Goal: Task Accomplishment & Management: Complete application form

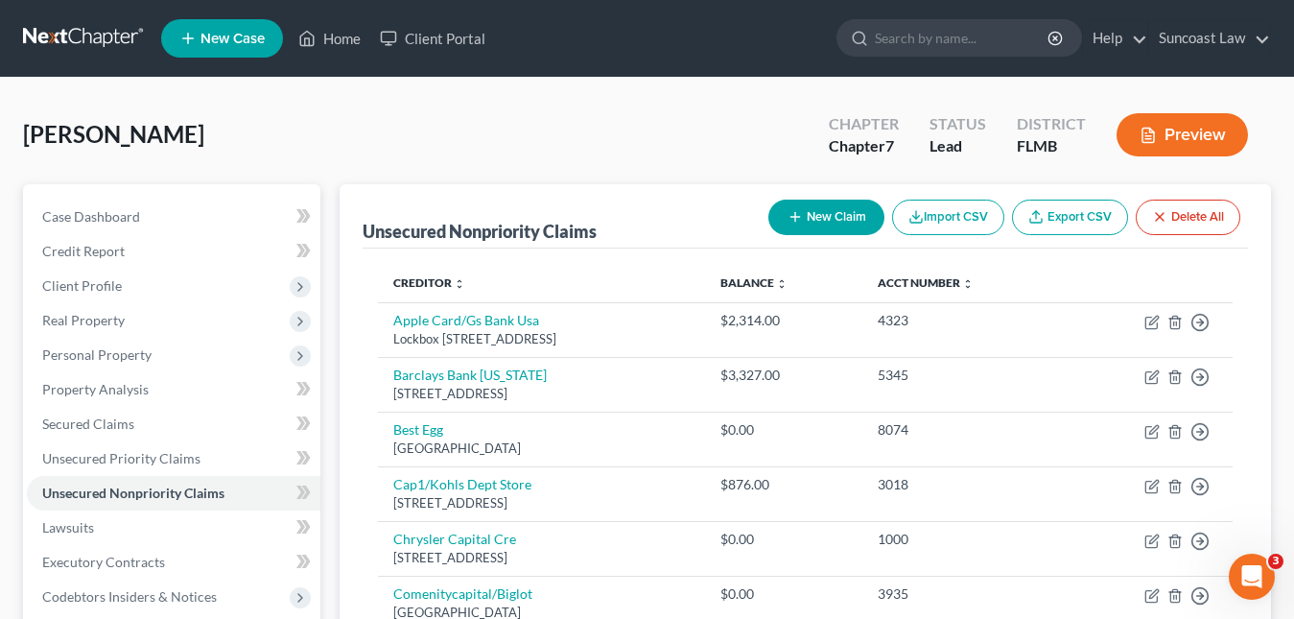
click at [234, 44] on span "New Case" at bounding box center [232, 39] width 64 height 14
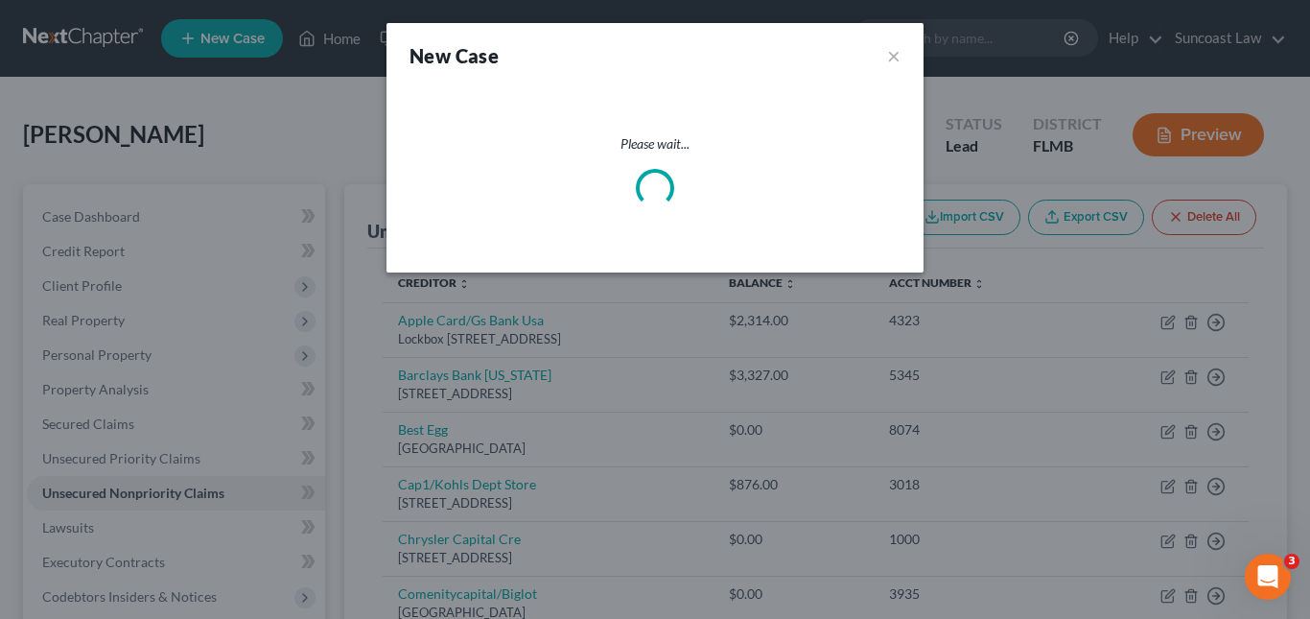
select select "15"
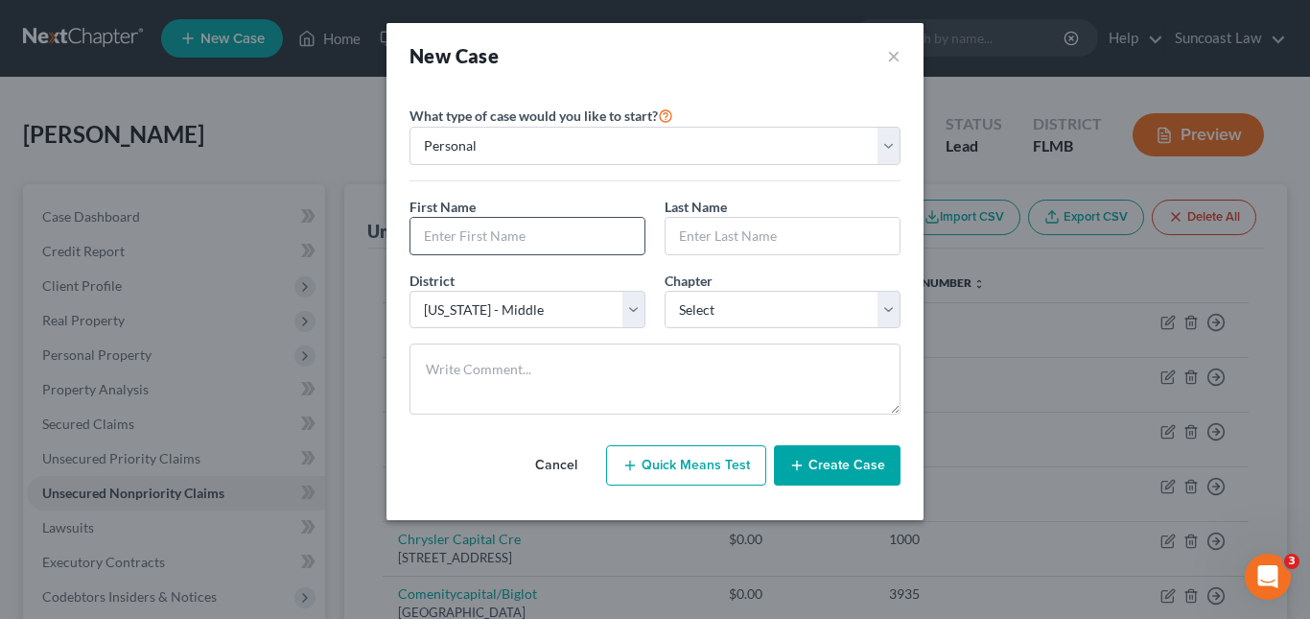
click at [492, 219] on input "text" at bounding box center [527, 236] width 234 height 36
type input "[PERSON_NAME]"
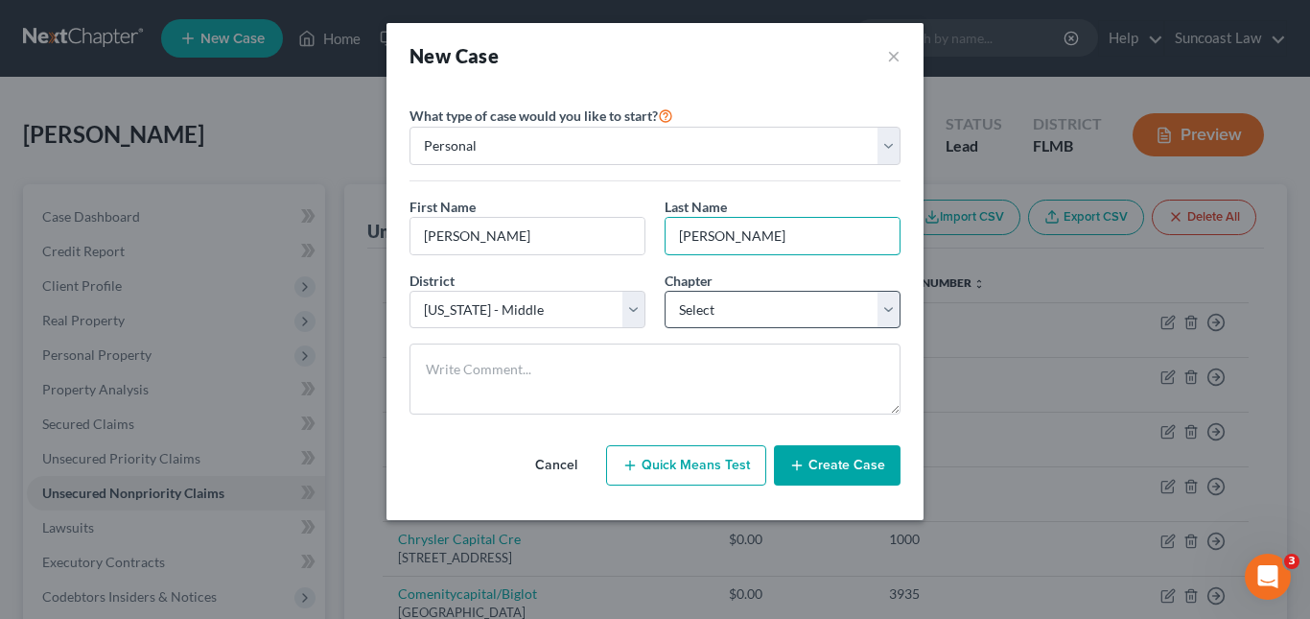
type input "[PERSON_NAME]"
drag, startPoint x: 888, startPoint y: 312, endPoint x: 846, endPoint y: 325, distance: 44.3
click at [888, 312] on select "Select 7 11 12 13" at bounding box center [783, 310] width 236 height 38
select select "0"
click at [665, 291] on select "Select 7 11 12 13" at bounding box center [783, 310] width 236 height 38
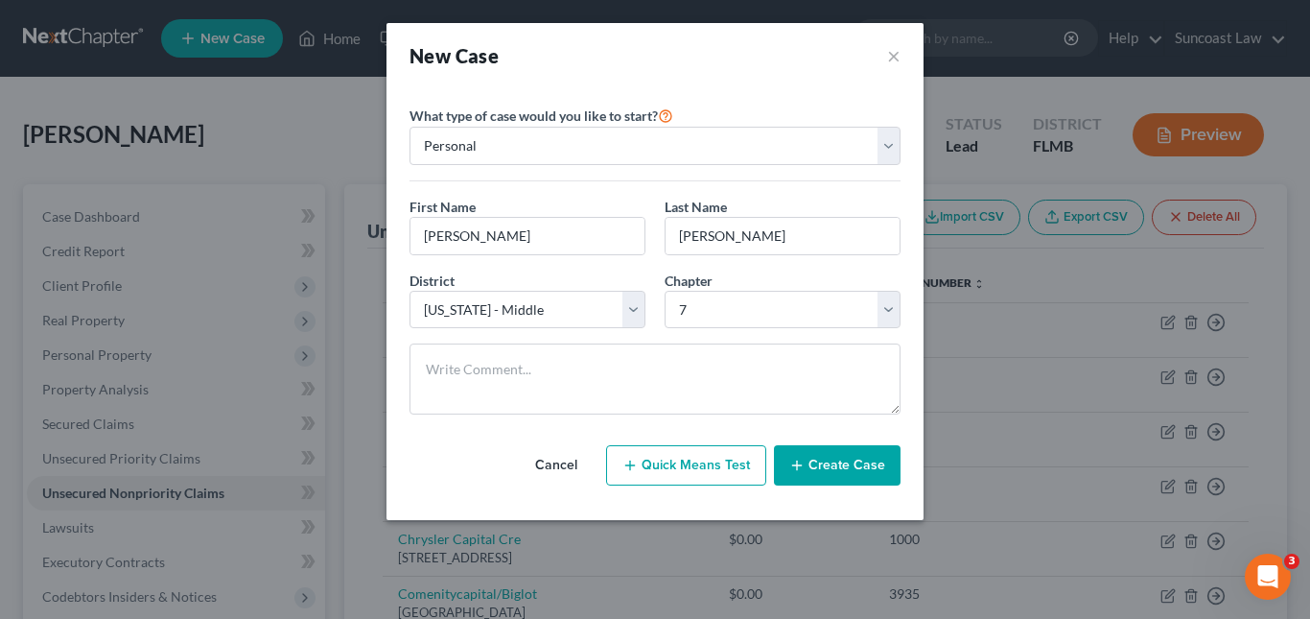
click at [830, 465] on button "Create Case" at bounding box center [837, 465] width 127 height 40
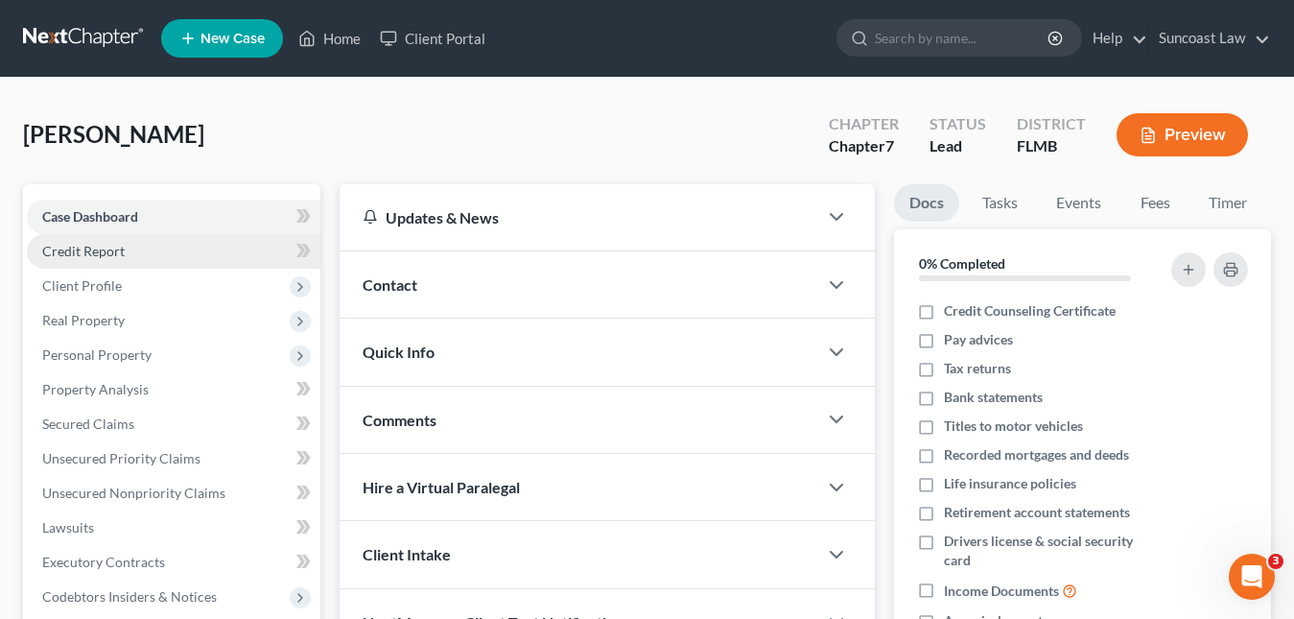
click at [116, 255] on span "Credit Report" at bounding box center [83, 251] width 82 height 16
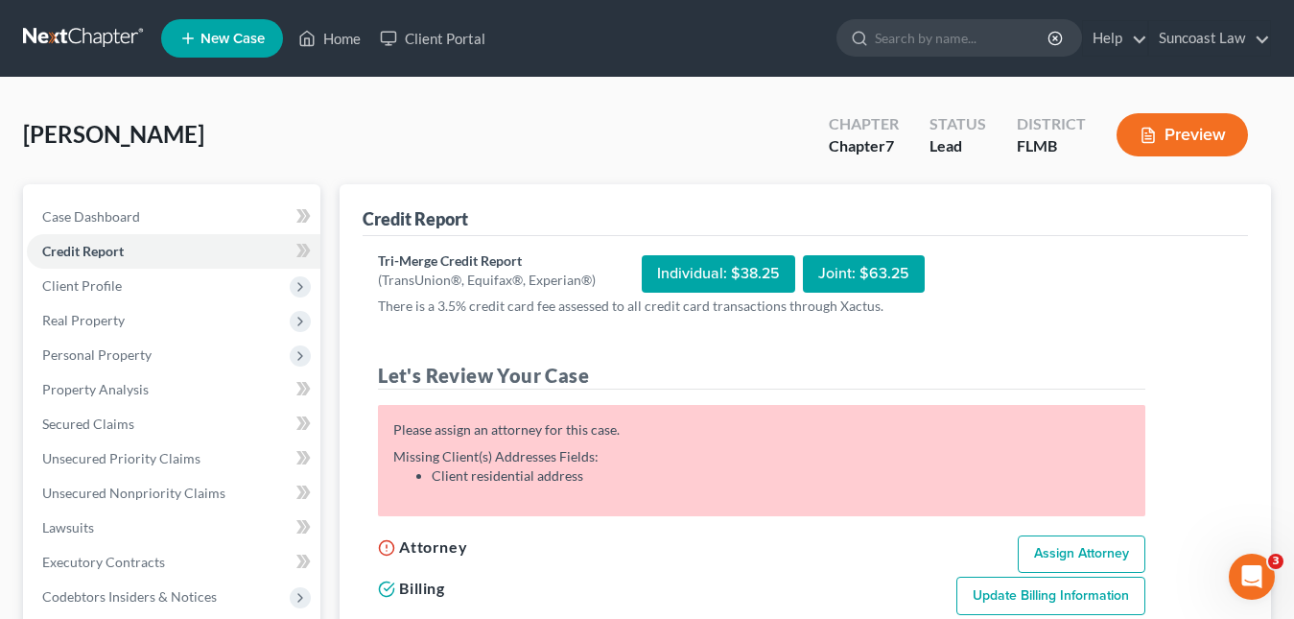
click at [1049, 539] on link "Assign Attorney" at bounding box center [1082, 554] width 128 height 38
select select "1"
select select "0"
select select "15"
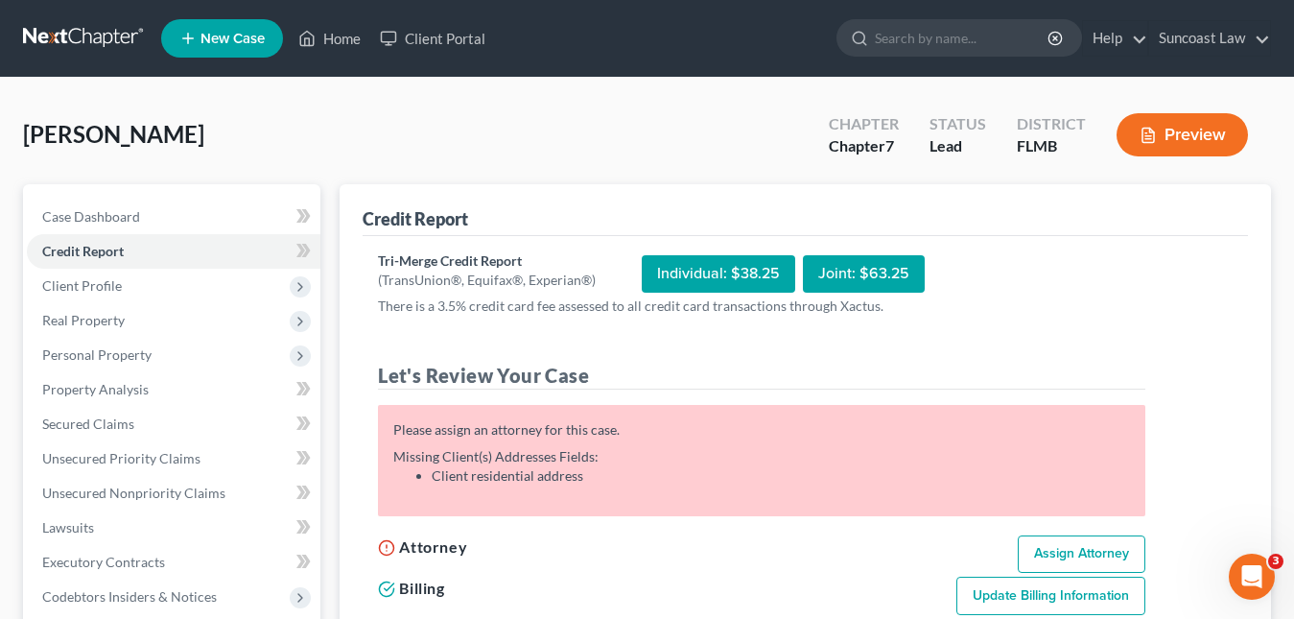
select select "9"
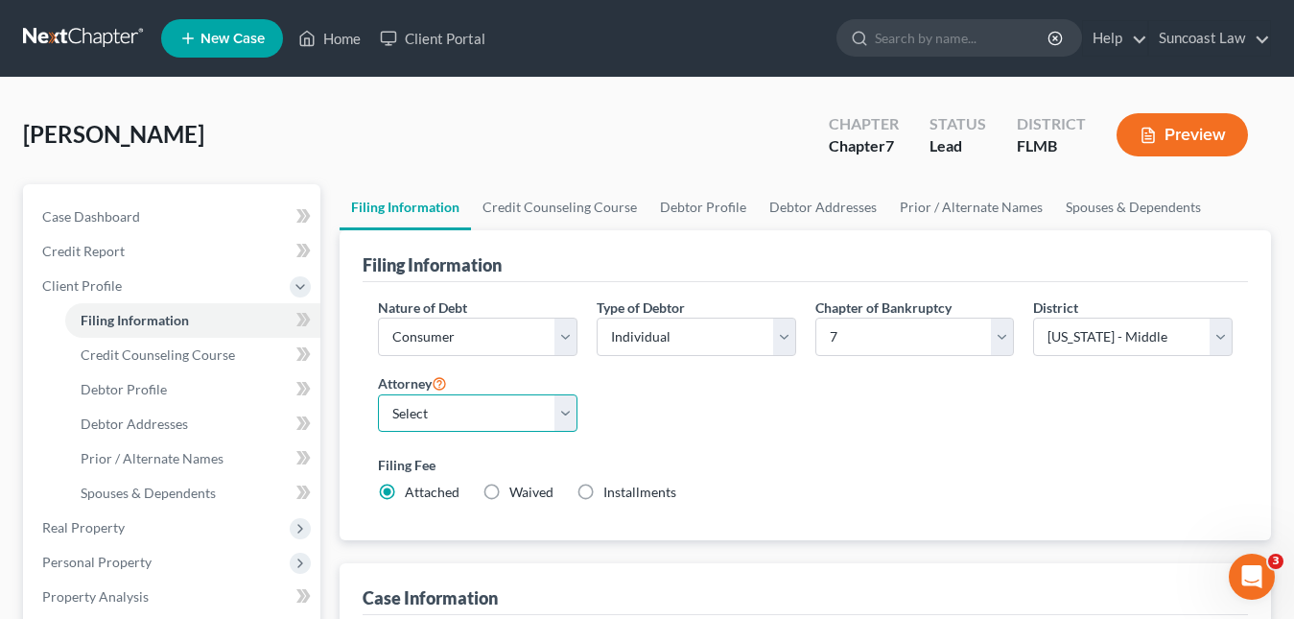
click at [562, 412] on select "Select [PERSON_NAME] - FLMB [PERSON_NAME] - FLMB" at bounding box center [477, 413] width 199 height 38
select select "0"
click at [378, 394] on select "Select [PERSON_NAME] - FLMB [PERSON_NAME] - FLMB" at bounding box center [477, 413] width 199 height 38
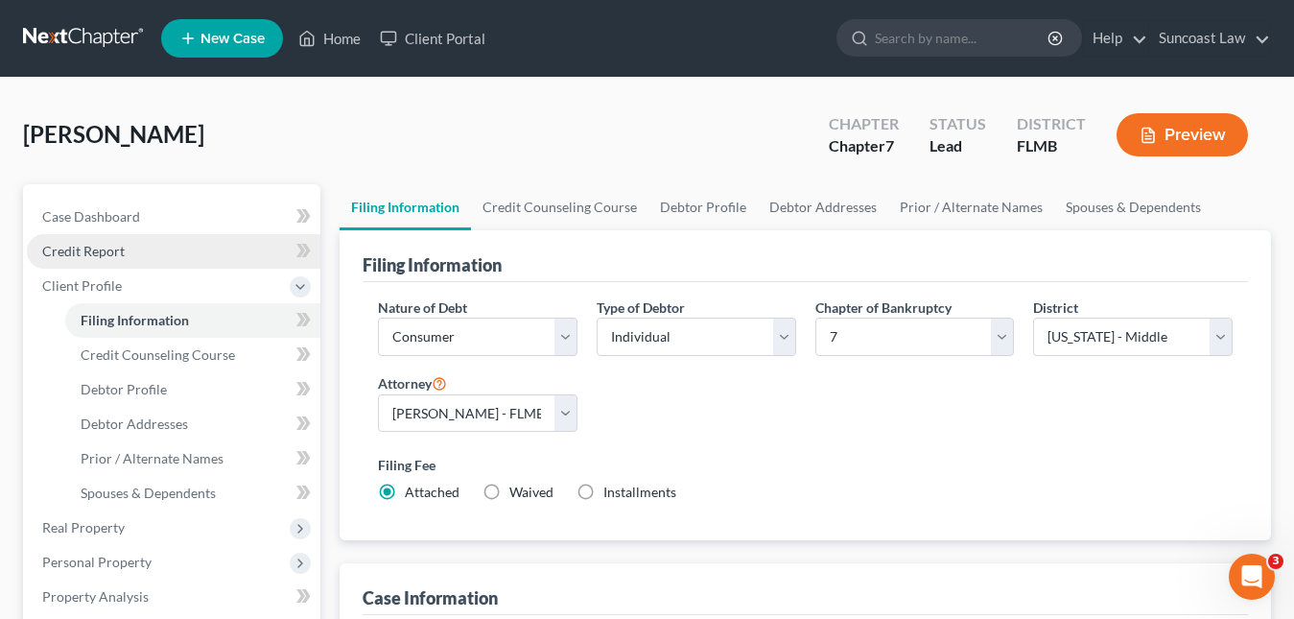
click at [105, 243] on span "Credit Report" at bounding box center [83, 251] width 82 height 16
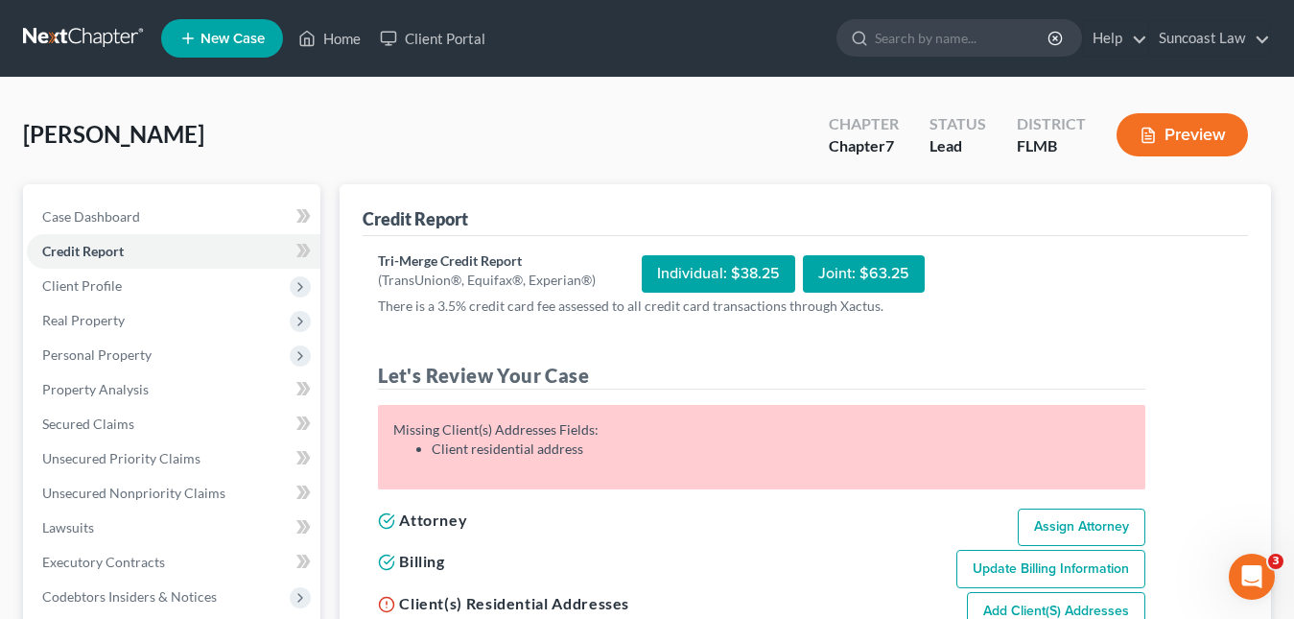
scroll to position [192, 0]
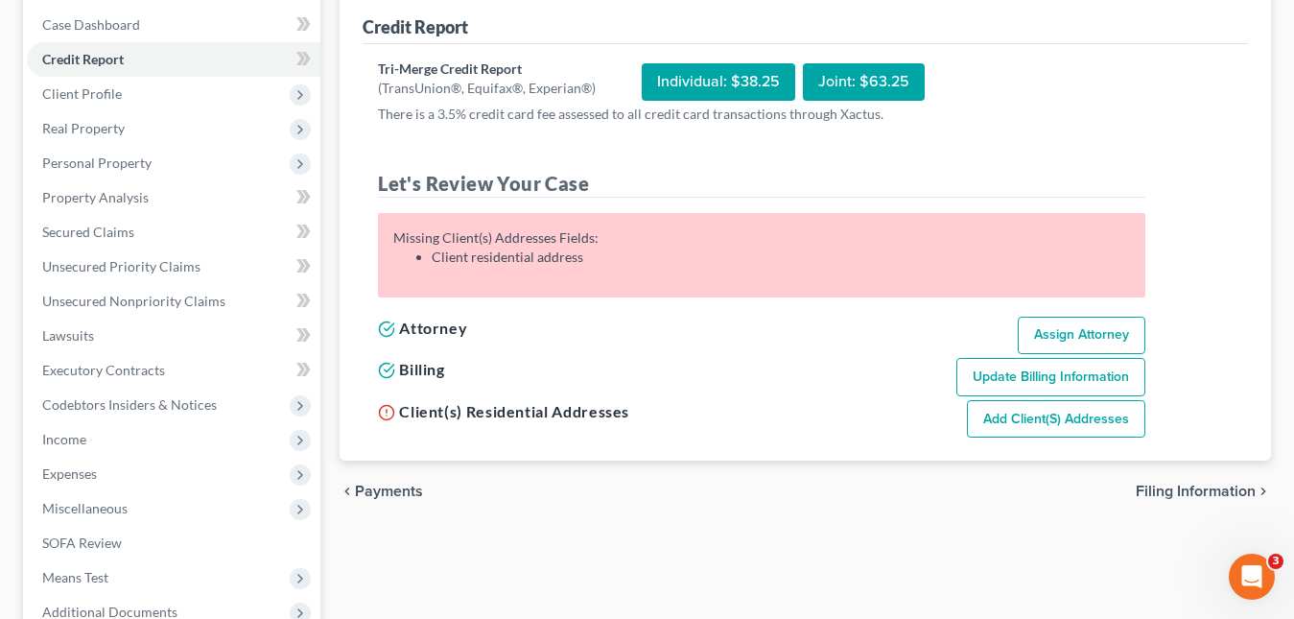
click at [1036, 421] on link "Add Client(s) Addresses" at bounding box center [1056, 419] width 178 height 38
select select "0"
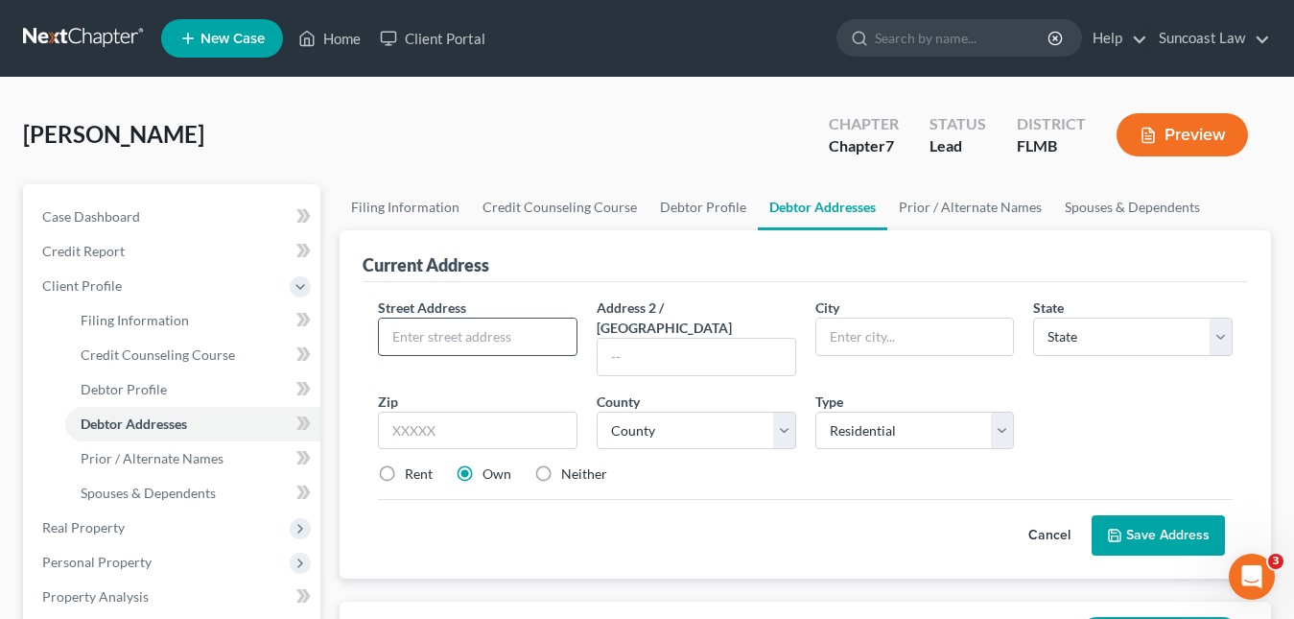
click at [452, 347] on input "text" at bounding box center [478, 336] width 198 height 36
paste input "12 Pine Course Radial"
type input "12 Pine Course Radial"
click at [483, 411] on input "text" at bounding box center [477, 430] width 199 height 38
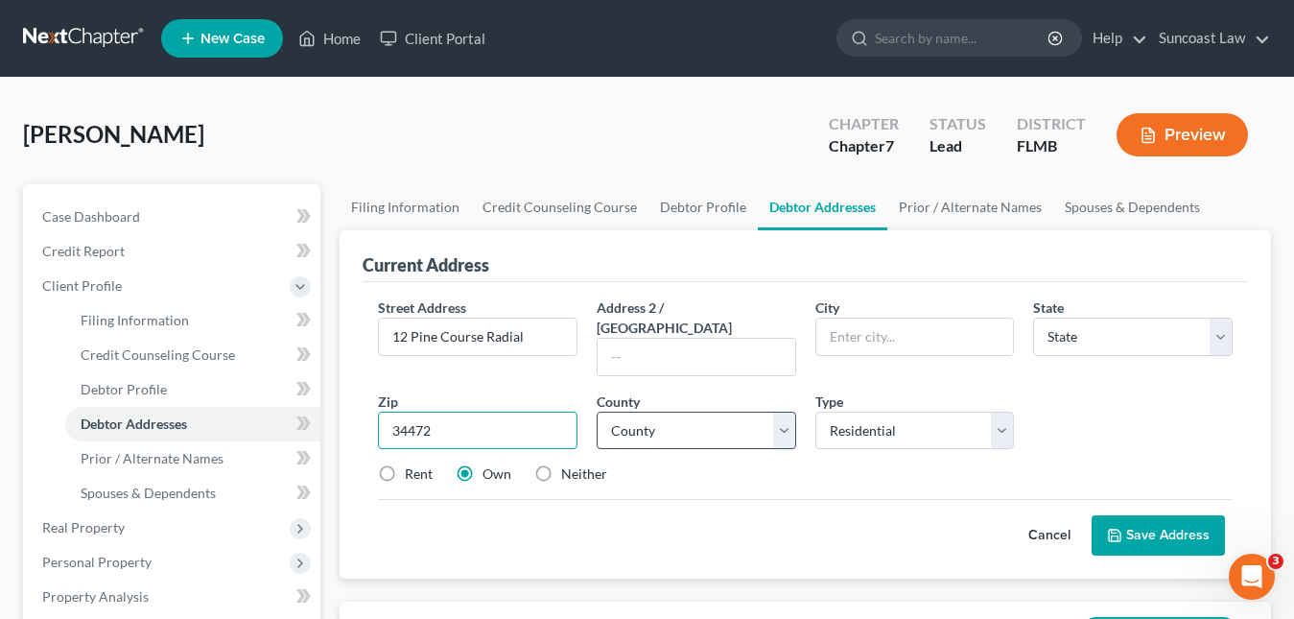
type input "34472"
type input "Ocala"
select select "9"
click at [652, 417] on select "County" at bounding box center [696, 430] width 199 height 38
select select "40"
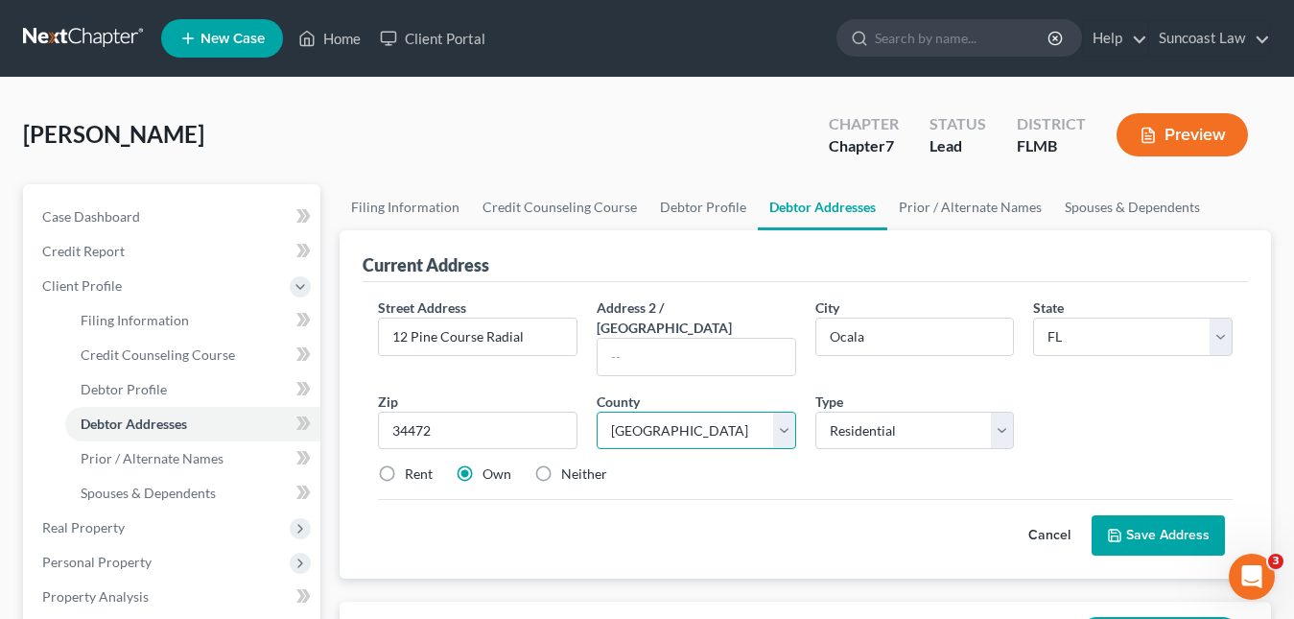
click at [620, 411] on select "County [GEOGRAPHIC_DATA] [GEOGRAPHIC_DATA] [GEOGRAPHIC_DATA] [GEOGRAPHIC_DATA] …" at bounding box center [696, 430] width 199 height 38
click at [1140, 515] on button "Save Address" at bounding box center [1157, 535] width 133 height 40
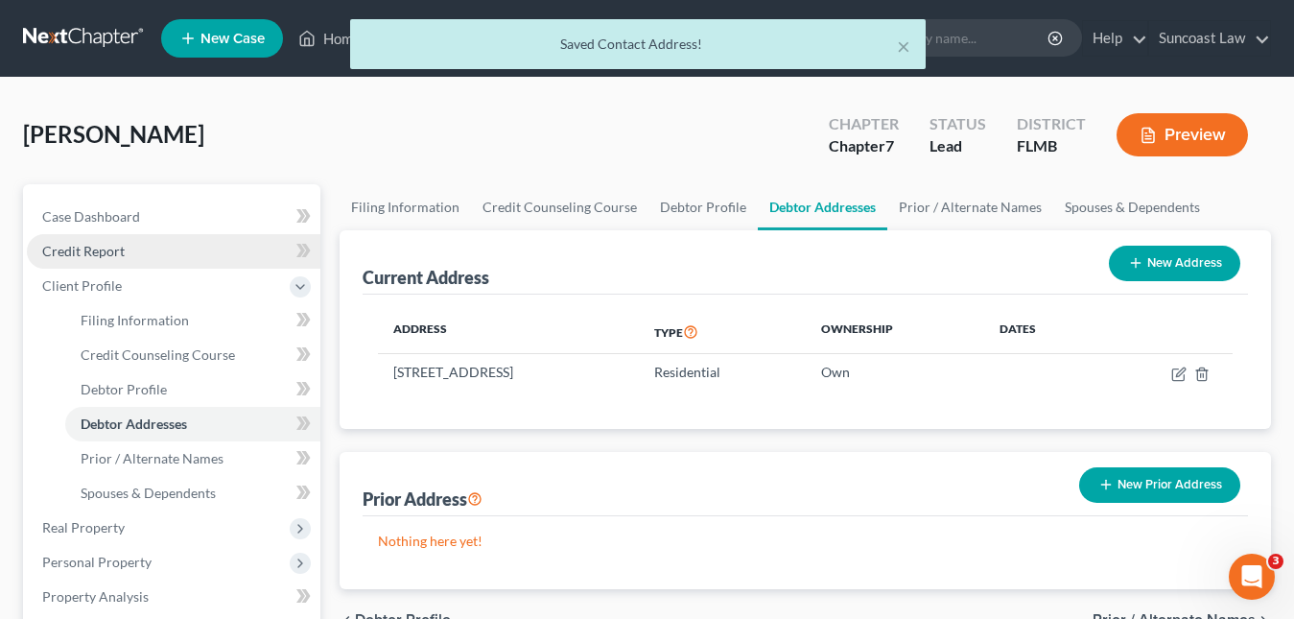
click at [92, 251] on span "Credit Report" at bounding box center [83, 251] width 82 height 16
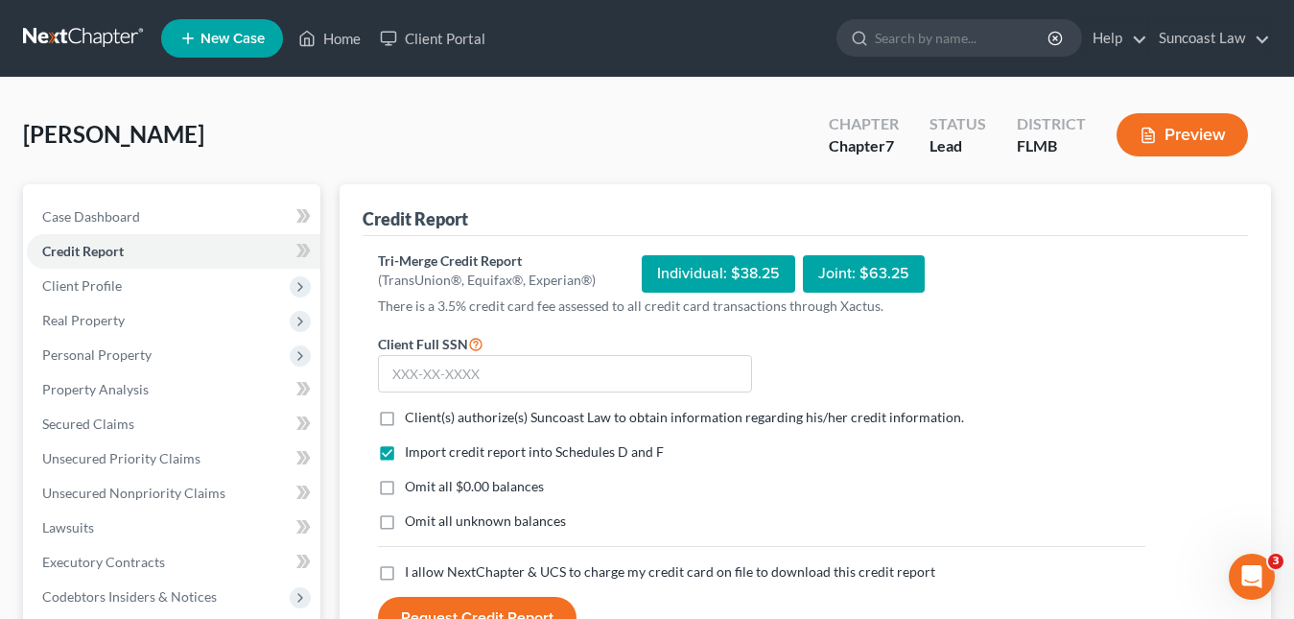
scroll to position [96, 0]
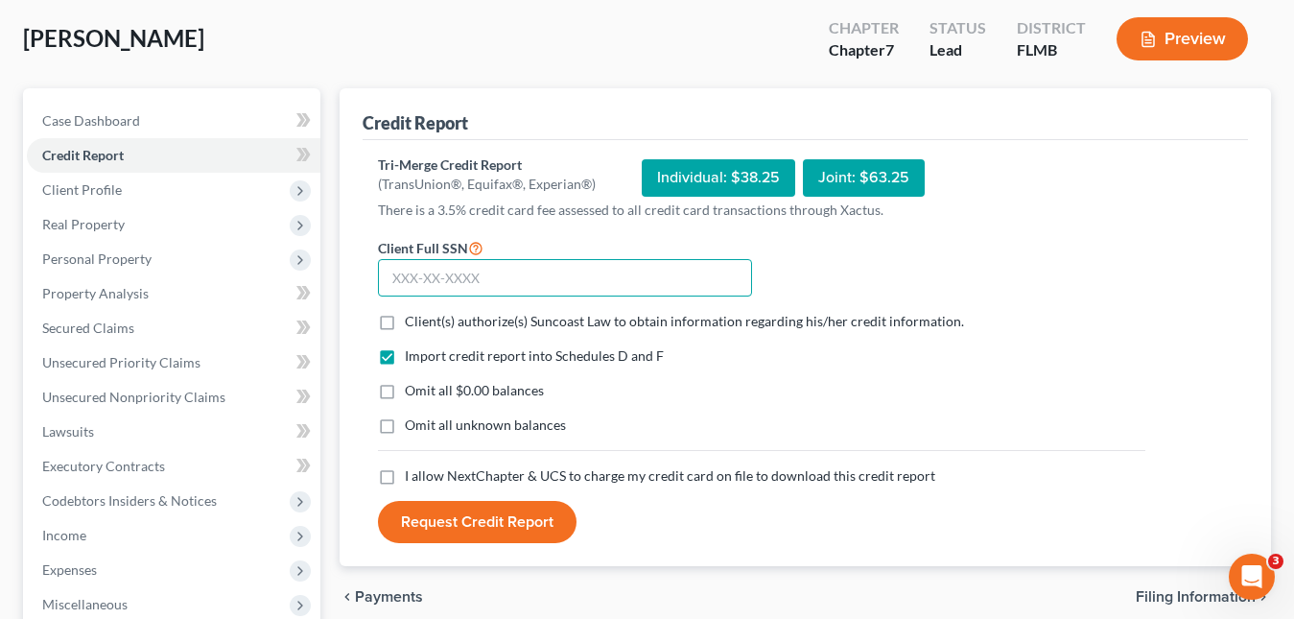
click at [396, 276] on input "text" at bounding box center [565, 278] width 374 height 38
paste input "584-75-0853"
type input "584-75-0853"
click at [405, 318] on label "Client(s) authorize(s) Suncoast Law to obtain information regarding his/her cre…" at bounding box center [684, 321] width 559 height 19
click at [412, 318] on input "Client(s) authorize(s) Suncoast Law to obtain information regarding his/her cre…" at bounding box center [418, 318] width 12 height 12
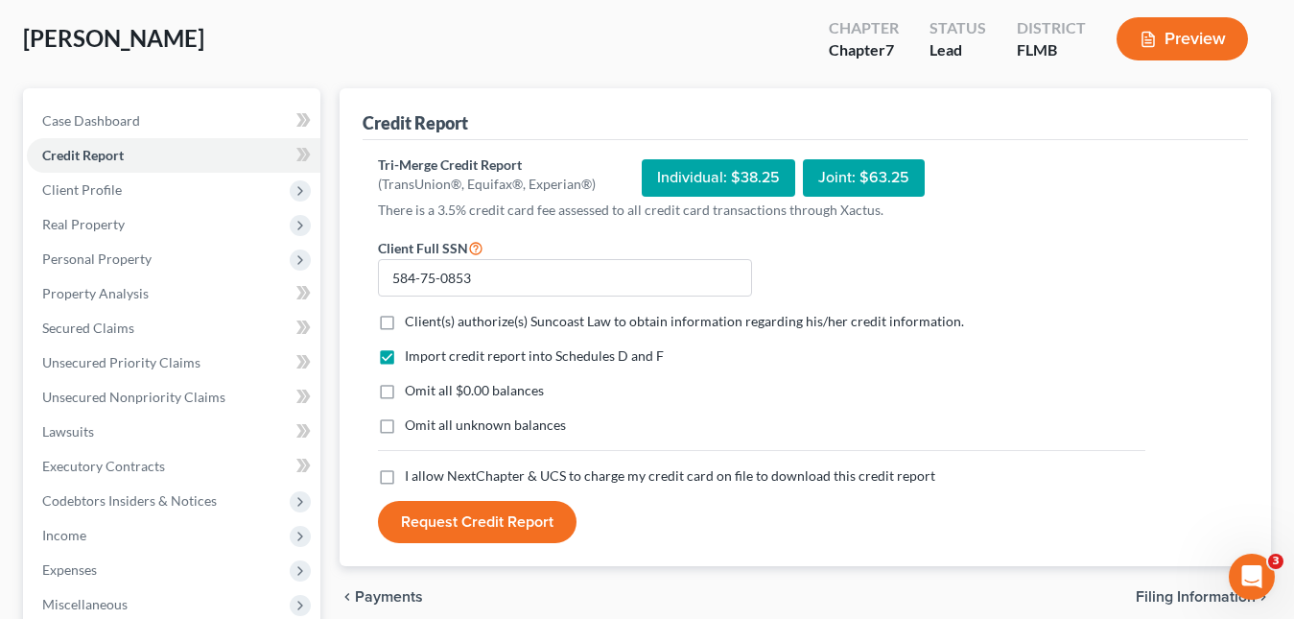
checkbox input "true"
click at [405, 479] on label "I allow NextChapter & UCS to charge my credit card on file to download this cre…" at bounding box center [670, 475] width 530 height 19
click at [412, 479] on input "I allow NextChapter & UCS to charge my credit card on file to download this cre…" at bounding box center [418, 472] width 12 height 12
checkbox input "true"
click at [462, 531] on button "Request Credit Report" at bounding box center [477, 522] width 199 height 42
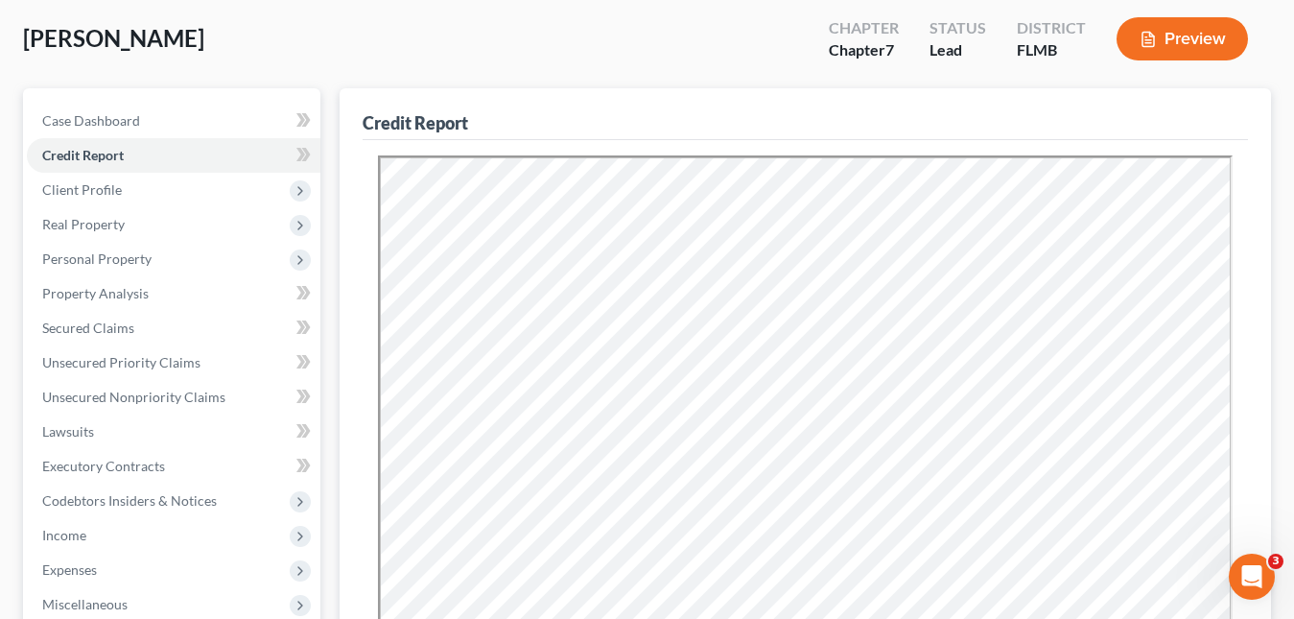
scroll to position [0, 0]
click at [169, 392] on span "Unsecured Nonpriority Claims" at bounding box center [133, 396] width 183 height 16
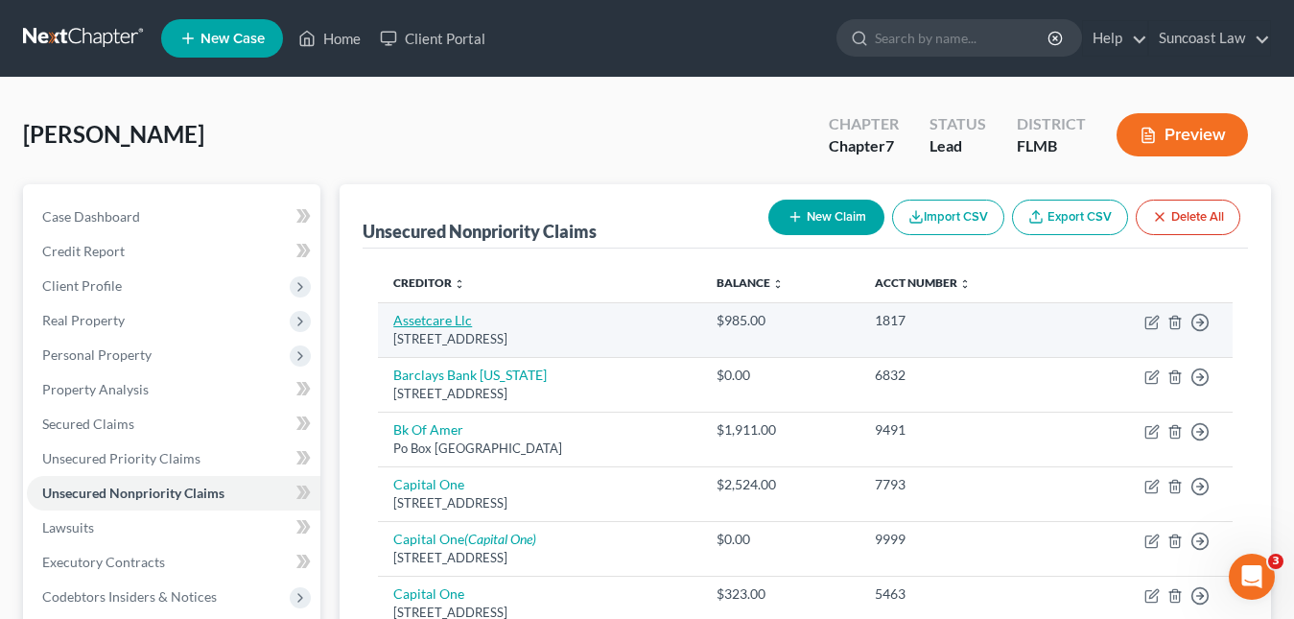
click at [446, 321] on link "Assetcare Llc" at bounding box center [432, 320] width 79 height 16
select select "45"
select select "1"
select select "0"
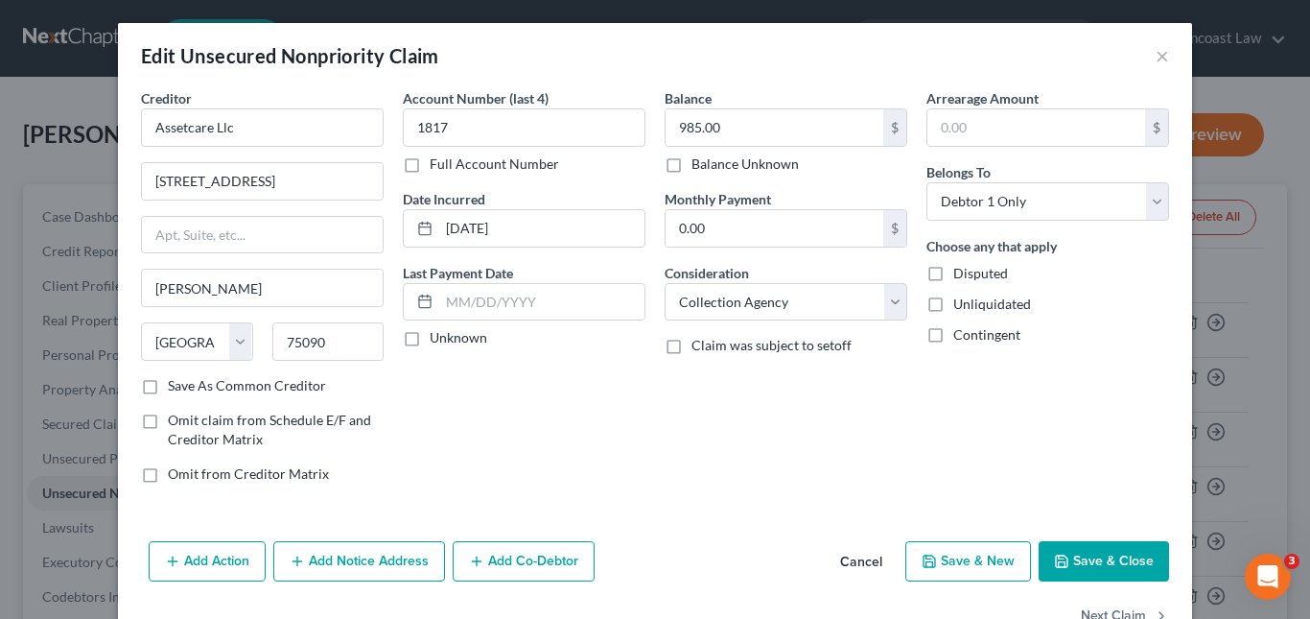
click at [1142, 56] on div "Edit Unsecured Nonpriority Claim ×" at bounding box center [655, 55] width 1074 height 65
click at [1156, 60] on button "×" at bounding box center [1162, 55] width 13 height 23
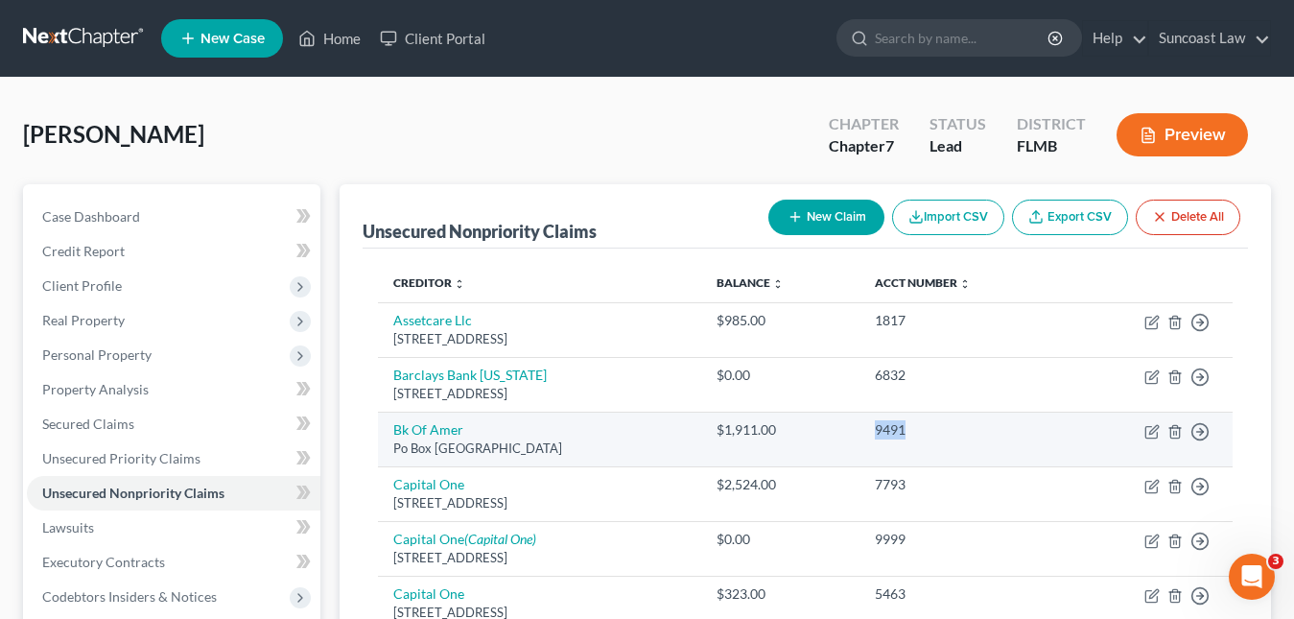
drag, startPoint x: 973, startPoint y: 436, endPoint x: 922, endPoint y: 435, distance: 51.8
click at [922, 435] on td "9491" at bounding box center [961, 438] width 205 height 55
copy div "9491"
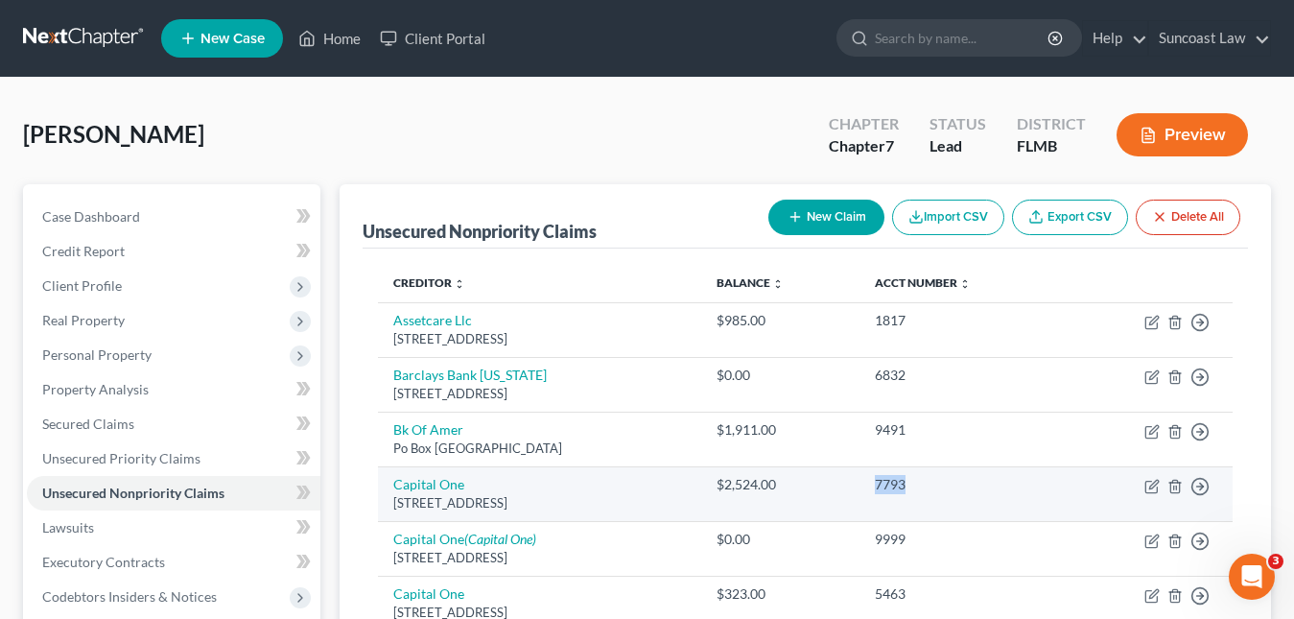
drag, startPoint x: 973, startPoint y: 490, endPoint x: 927, endPoint y: 488, distance: 45.1
click at [927, 488] on td "7793" at bounding box center [961, 493] width 205 height 55
copy div "7793"
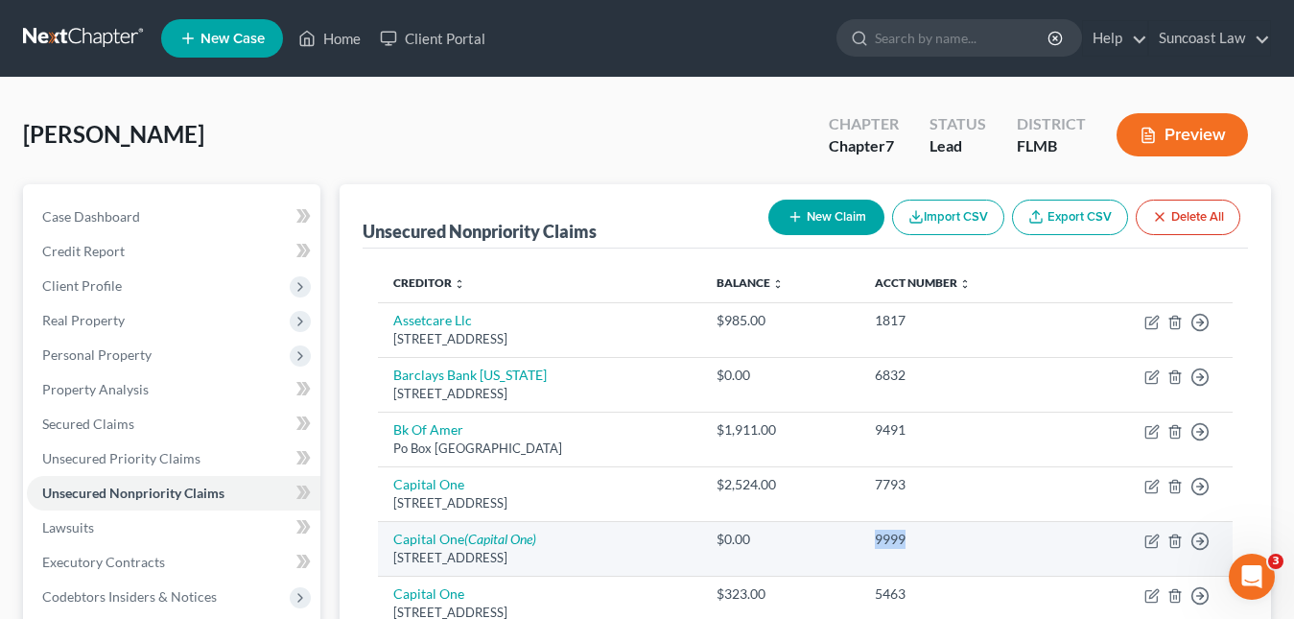
drag, startPoint x: 978, startPoint y: 535, endPoint x: 933, endPoint y: 538, distance: 45.2
click at [933, 538] on div "9999" at bounding box center [962, 538] width 175 height 19
copy div "9999"
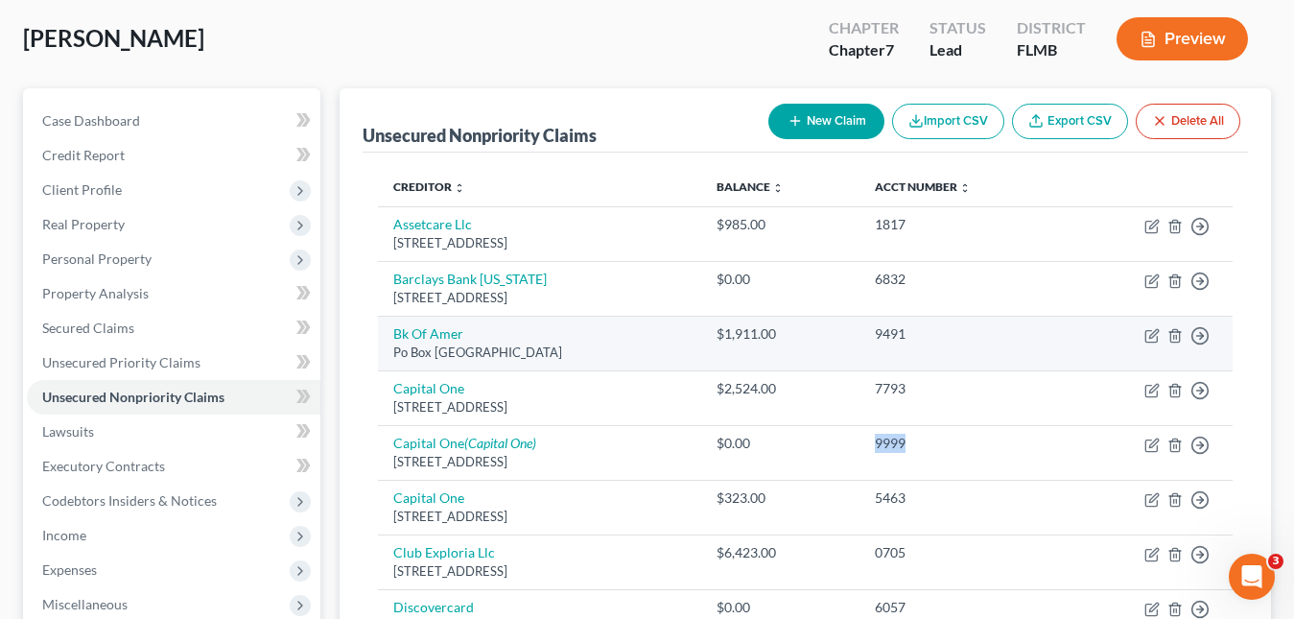
scroll to position [192, 0]
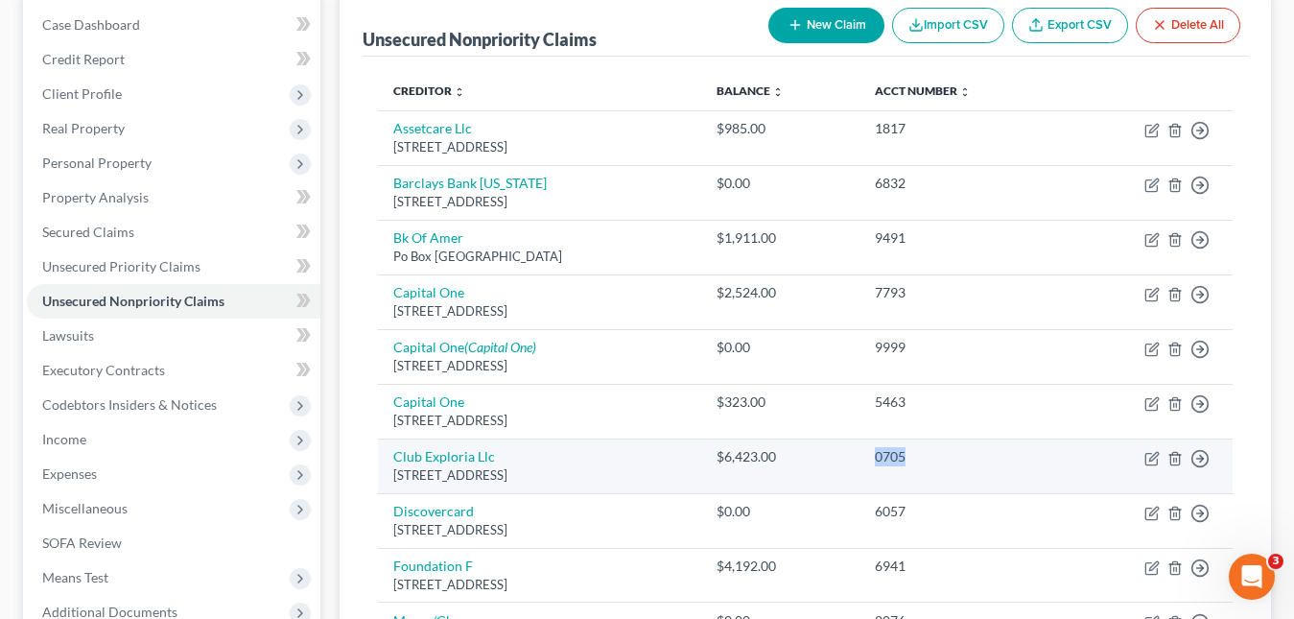
drag, startPoint x: 970, startPoint y: 463, endPoint x: 930, endPoint y: 461, distance: 39.4
click at [930, 461] on td "0705" at bounding box center [961, 465] width 205 height 55
copy div "0705"
click at [458, 461] on link "Club Exploria Llc" at bounding box center [444, 456] width 102 height 16
select select "9"
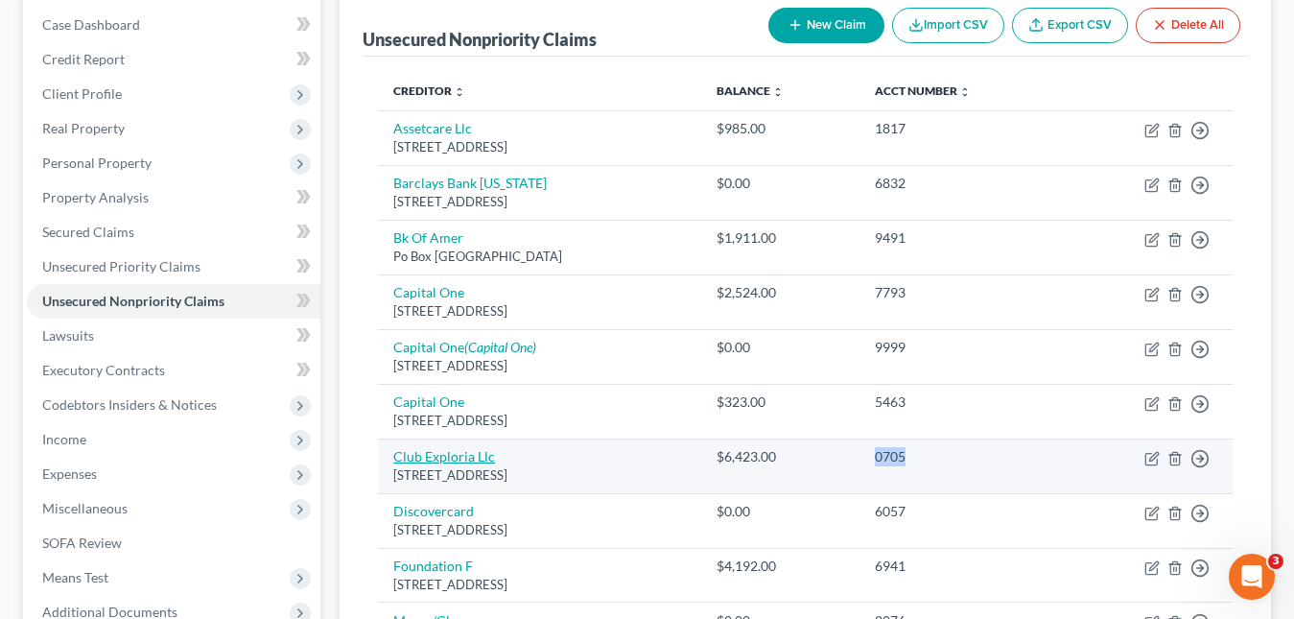
select select "0"
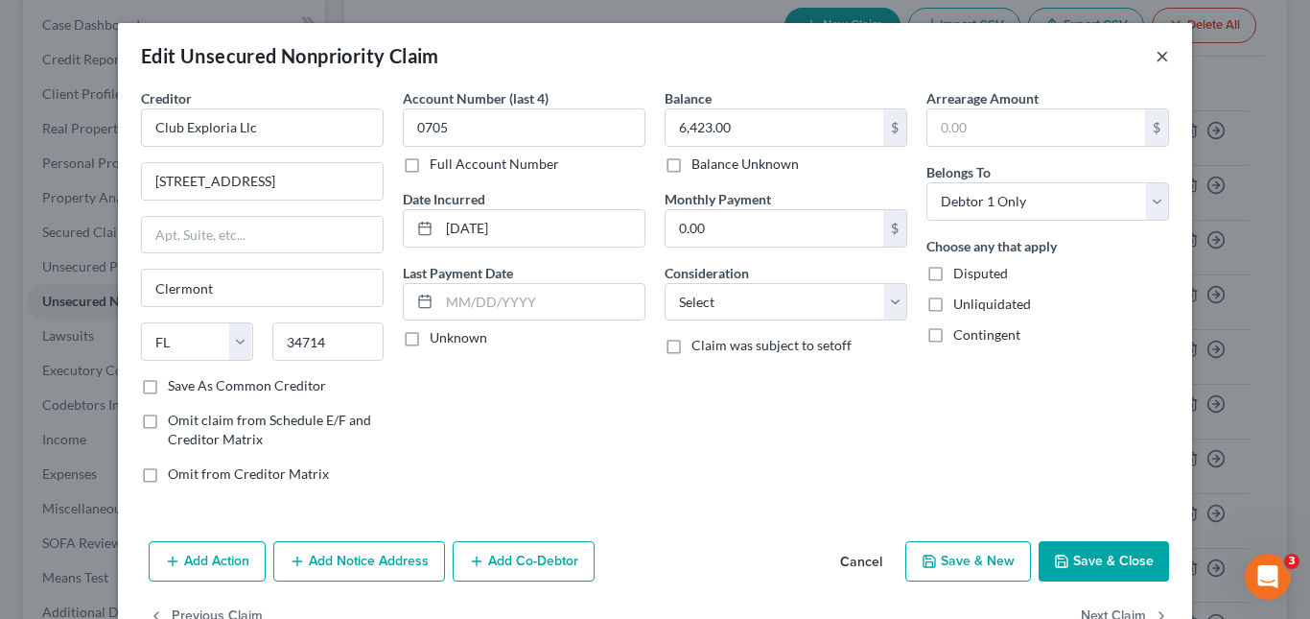
click at [1160, 57] on button "×" at bounding box center [1162, 55] width 13 height 23
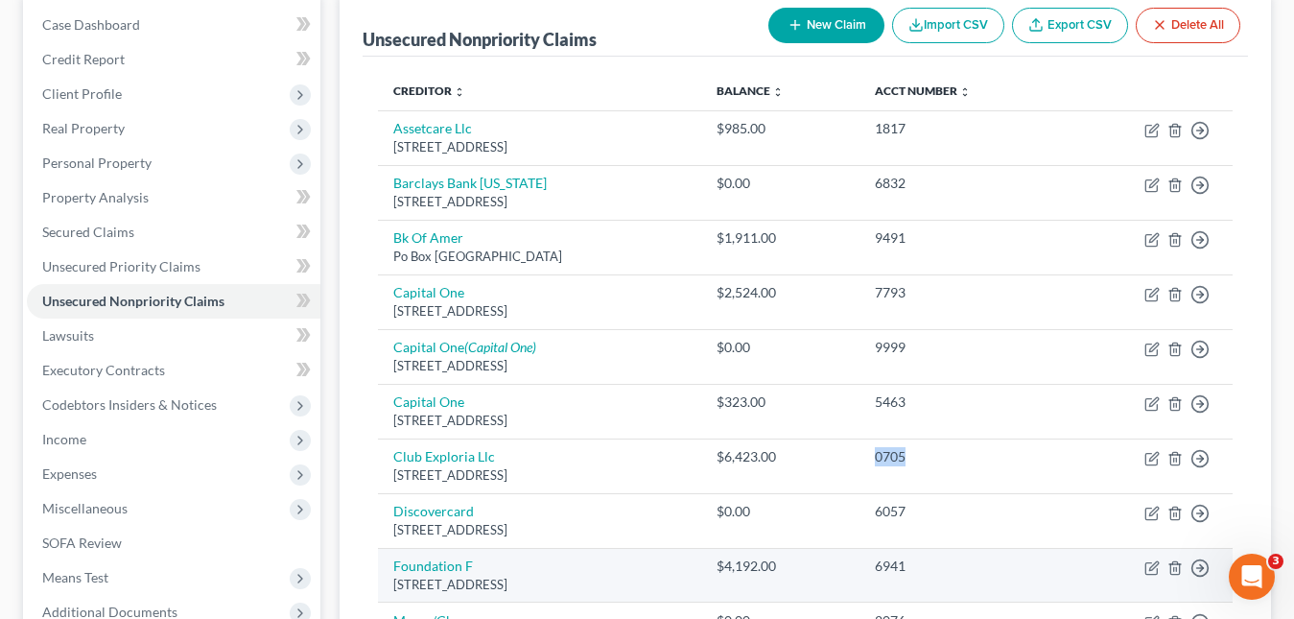
scroll to position [288, 0]
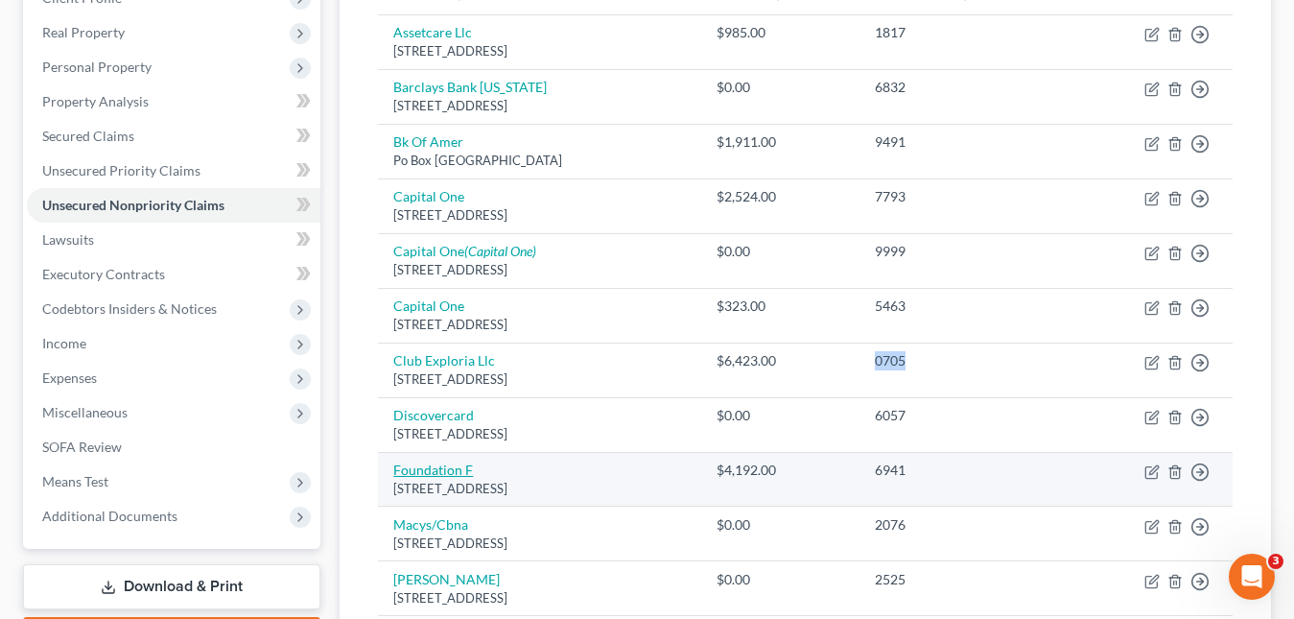
click at [455, 470] on link "Foundation F" at bounding box center [433, 469] width 80 height 16
select select "52"
select select "2"
select select "0"
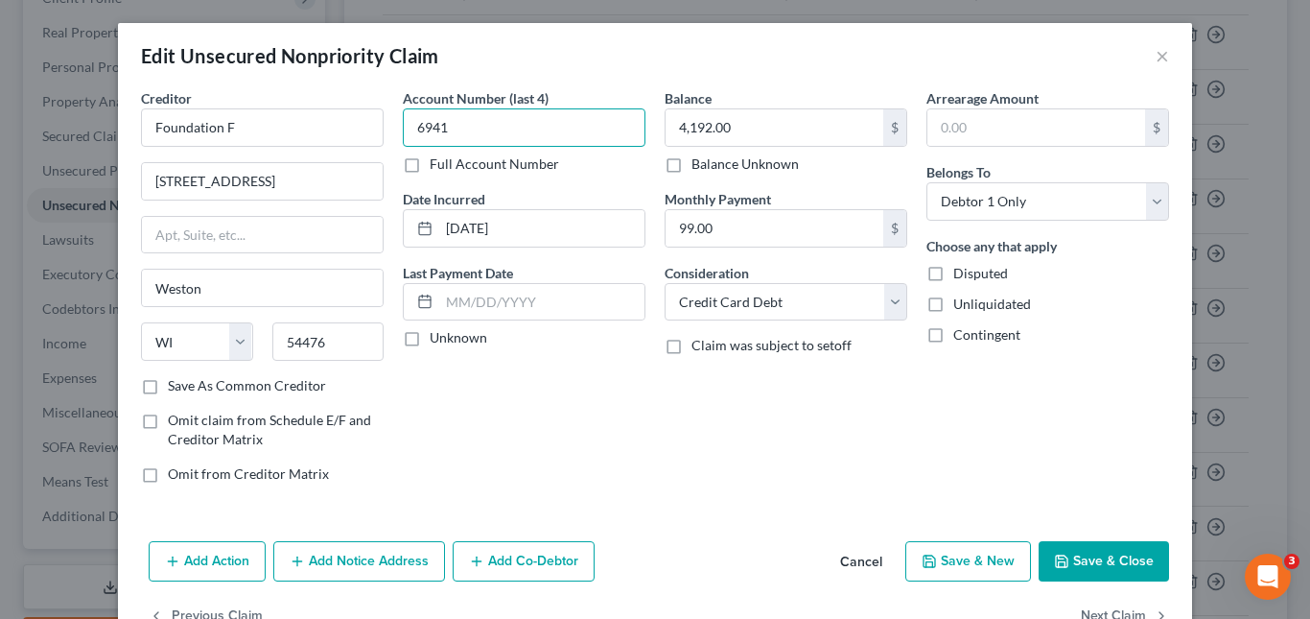
drag, startPoint x: 483, startPoint y: 119, endPoint x: 399, endPoint y: 111, distance: 84.7
click at [403, 111] on input "6941" at bounding box center [524, 127] width 243 height 38
click at [1156, 57] on button "×" at bounding box center [1162, 55] width 13 height 23
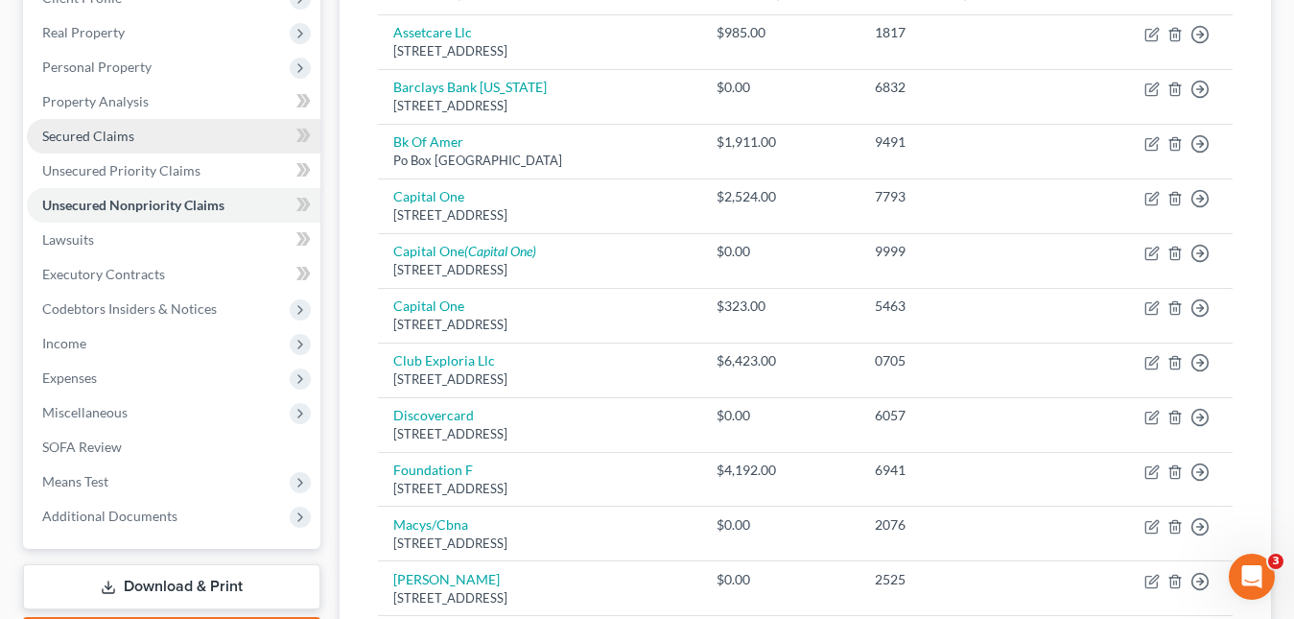
click at [128, 130] on span "Secured Claims" at bounding box center [88, 136] width 92 height 16
